Goal: Task Accomplishment & Management: Manage account settings

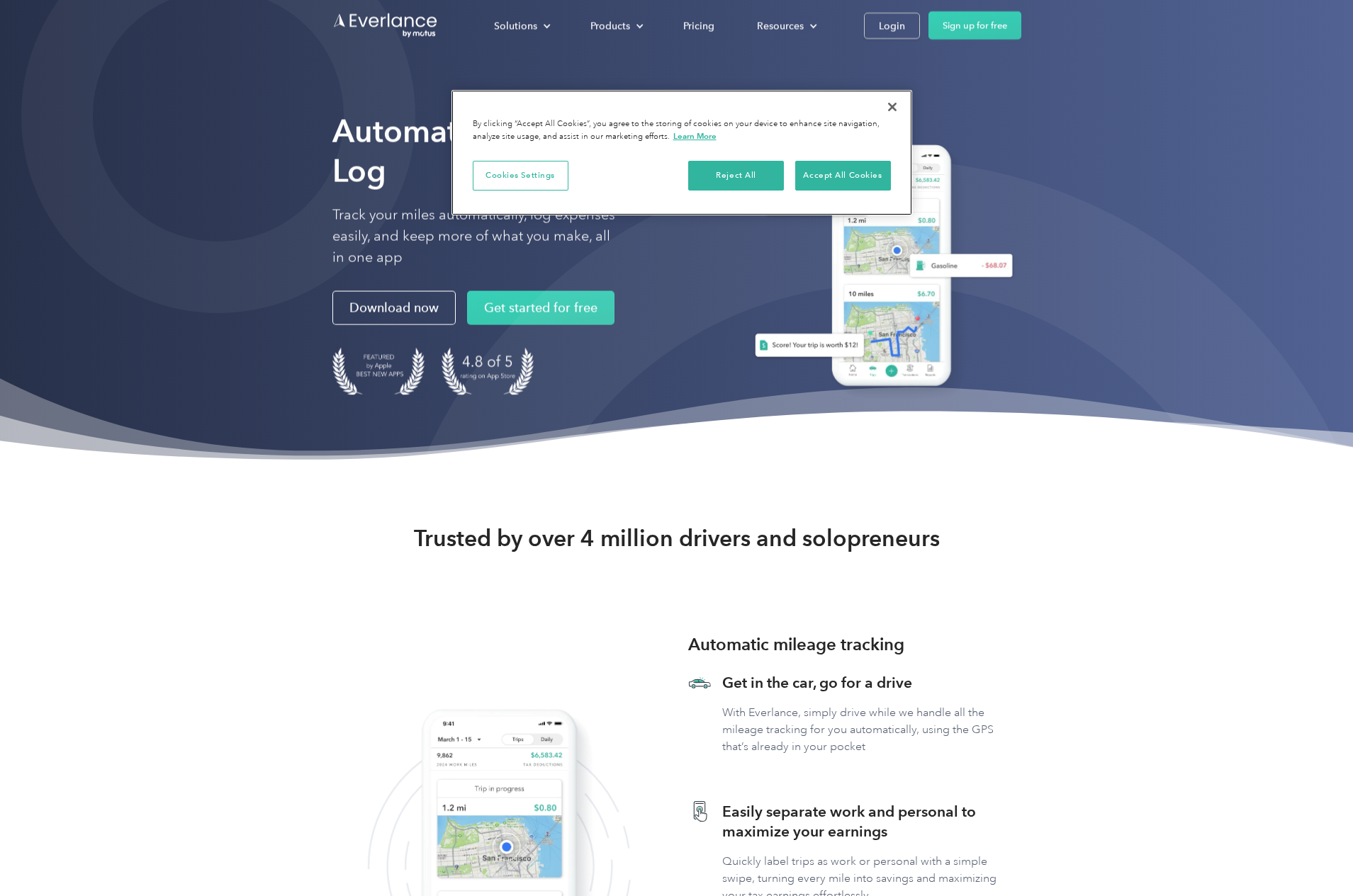
click at [895, 105] on button "Close" at bounding box center [892, 106] width 31 height 31
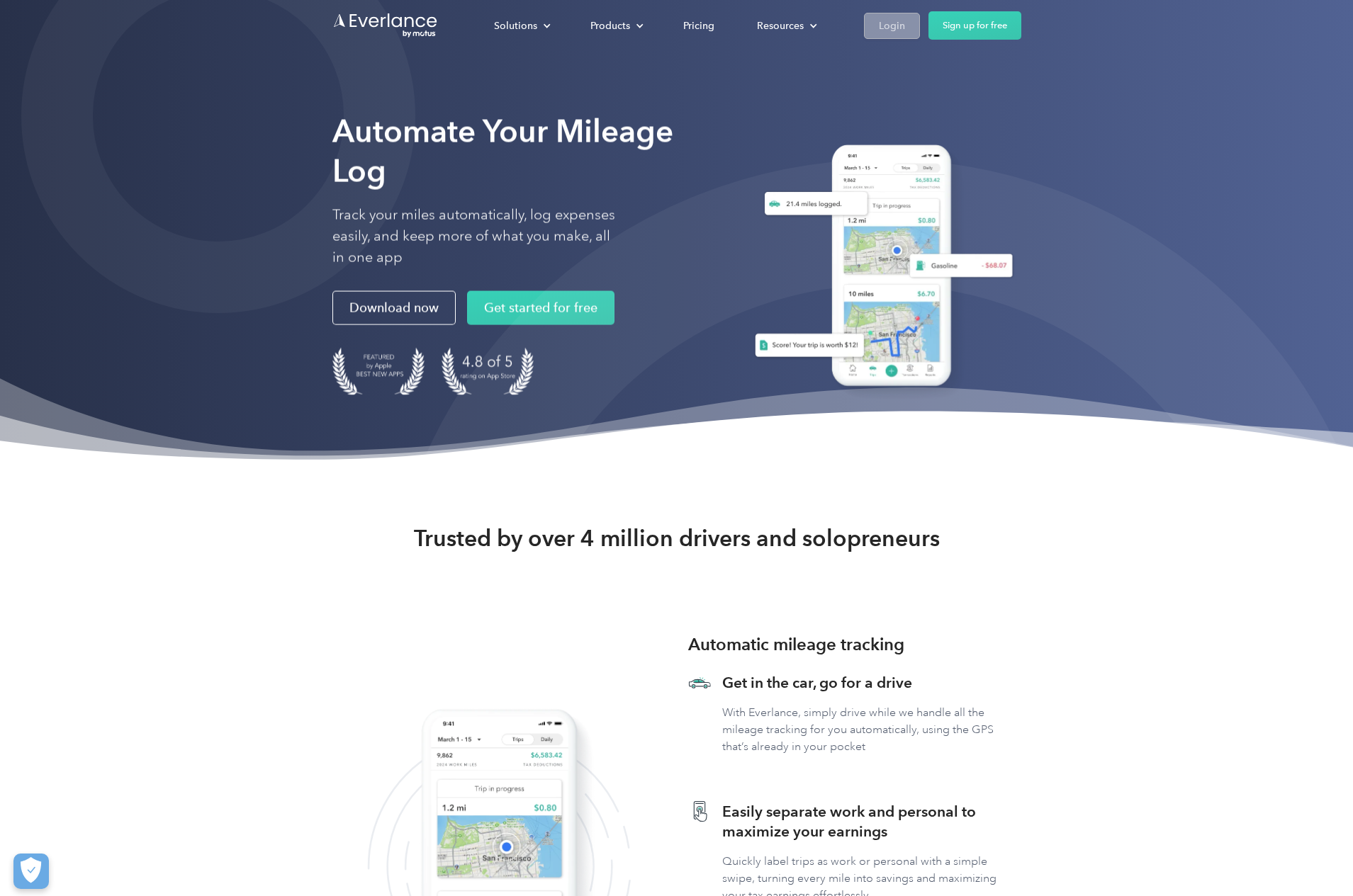
click at [893, 23] on div "Login" at bounding box center [892, 26] width 26 height 18
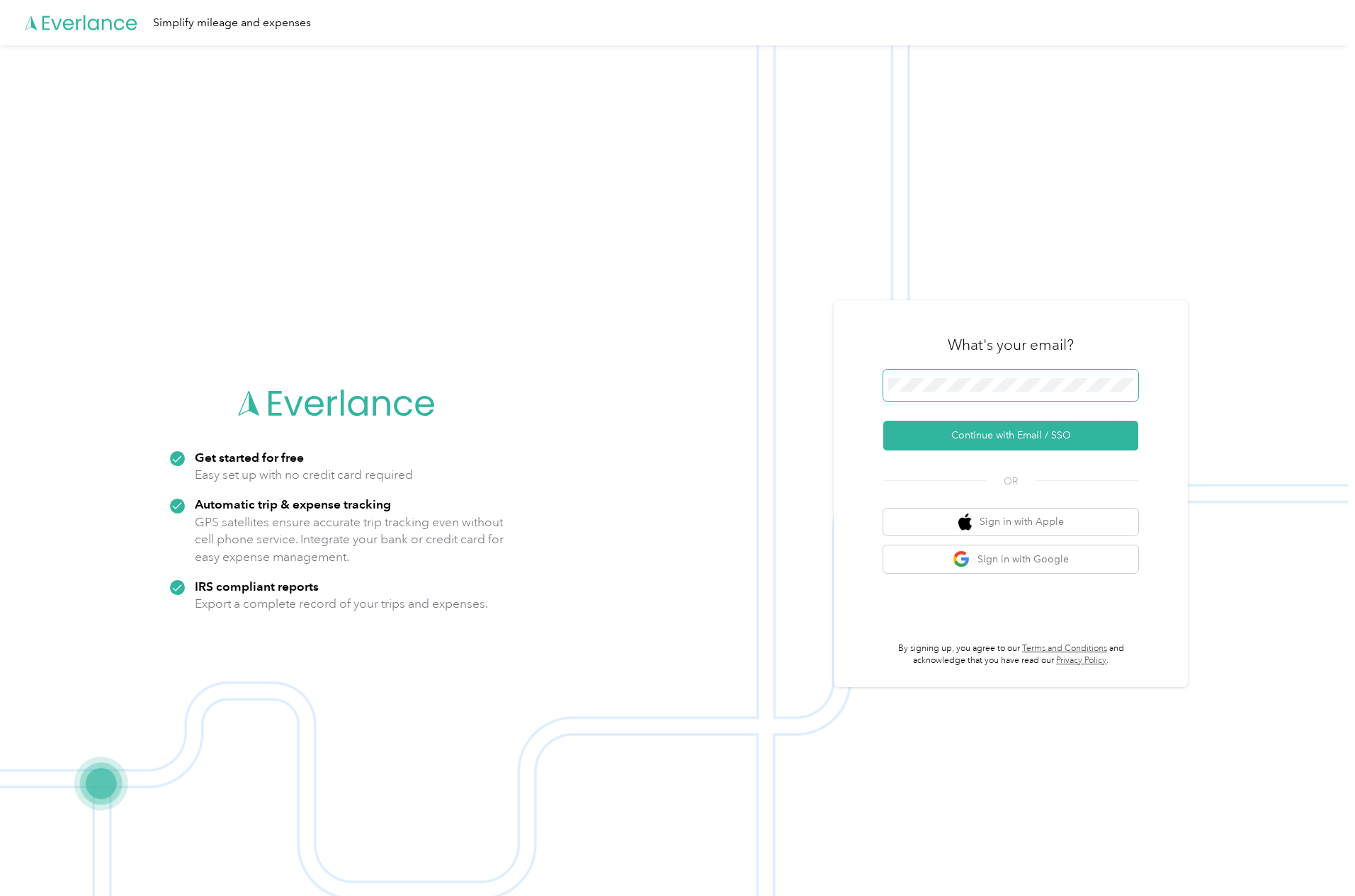
click at [917, 400] on span at bounding box center [1011, 385] width 255 height 31
click at [1007, 445] on button "Continue with Email / SSO" at bounding box center [1011, 435] width 255 height 30
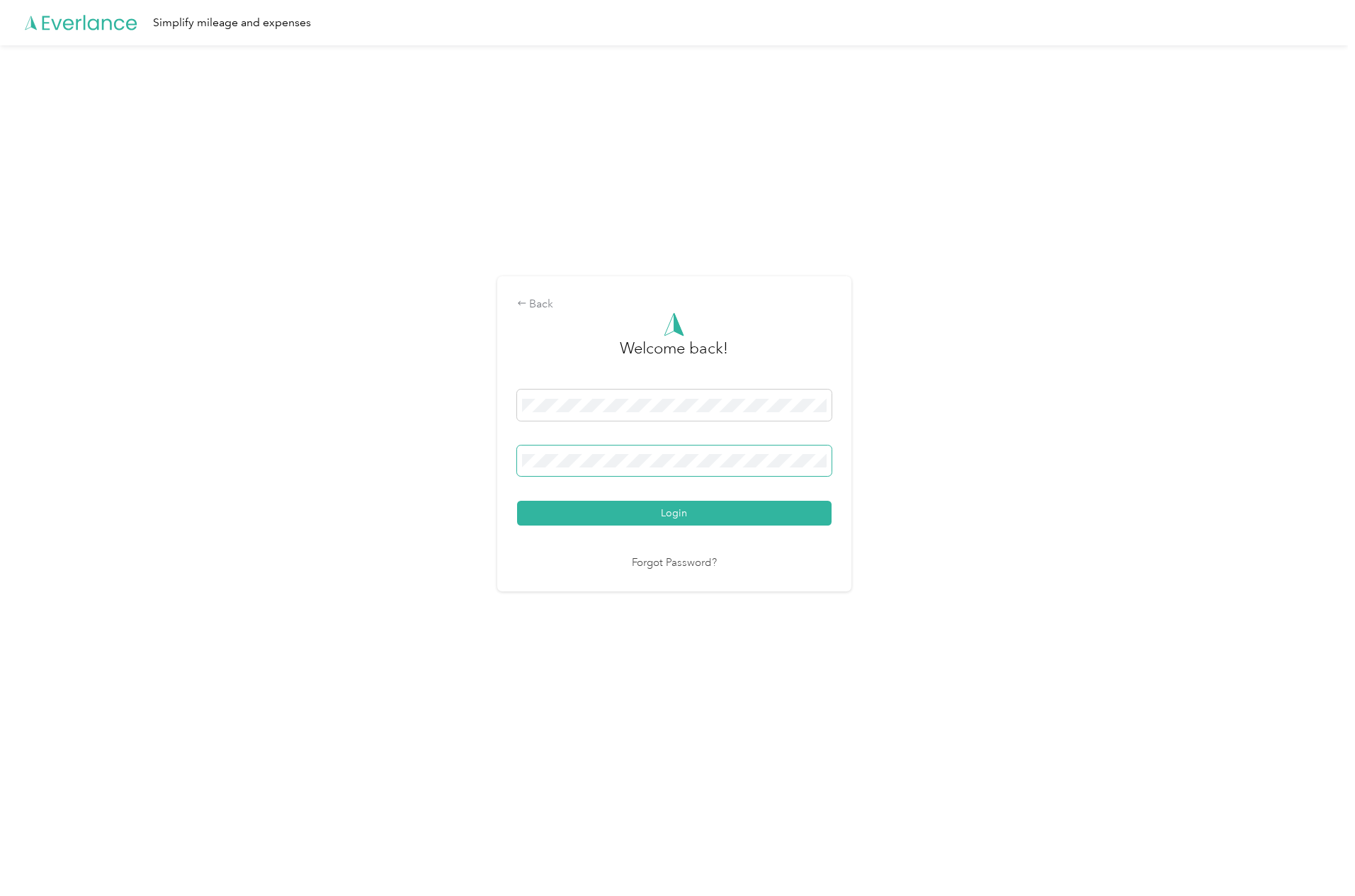
click at [677, 513] on button "Login" at bounding box center [674, 513] width 314 height 25
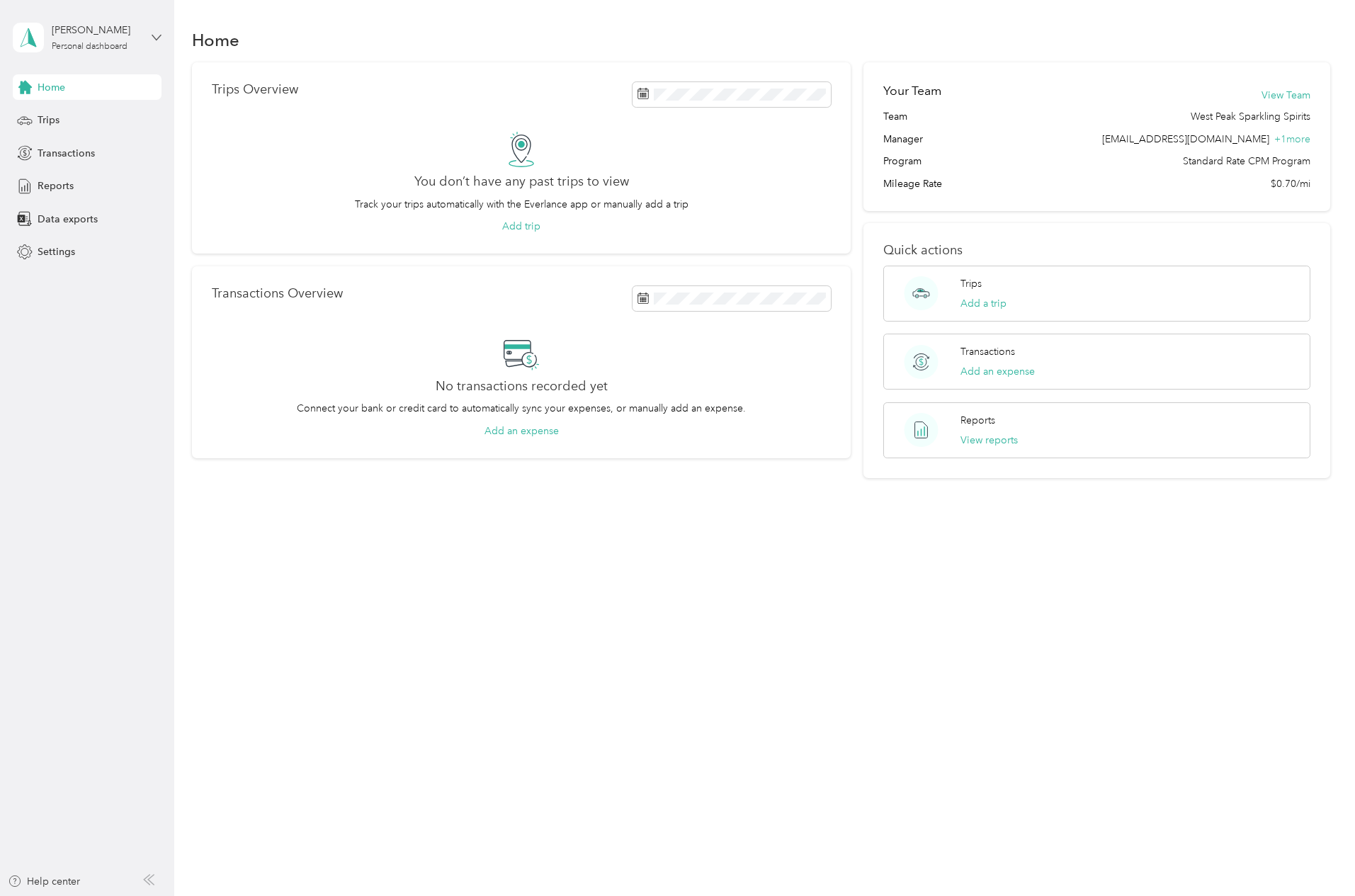
click at [162, 33] on icon at bounding box center [157, 38] width 10 height 10
click at [160, 34] on icon at bounding box center [157, 38] width 10 height 10
click at [56, 251] on span "Settings" at bounding box center [56, 251] width 38 height 15
